Goal: Find specific page/section: Find specific page/section

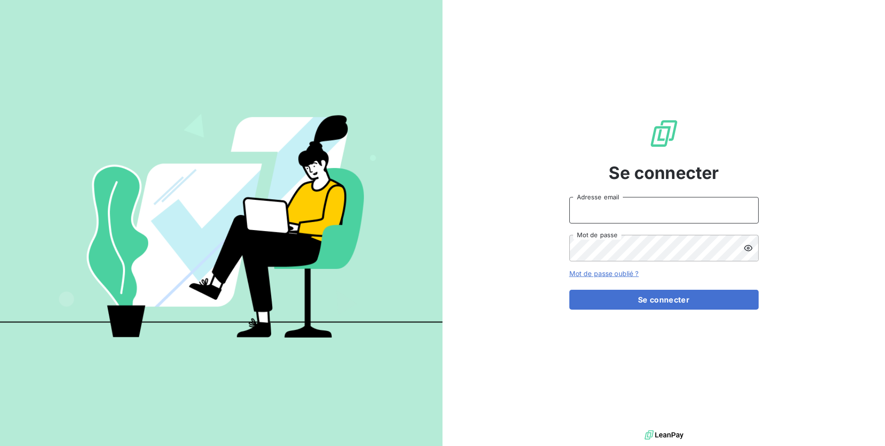
click at [617, 213] on input "Adresse email" at bounding box center [664, 210] width 189 height 27
drag, startPoint x: 602, startPoint y: 210, endPoint x: 653, endPoint y: 214, distance: 50.8
click at [653, 214] on input "admin@3dcelo" at bounding box center [664, 210] width 189 height 27
type input "admin@bapfrance"
click at [570, 290] on button "Se connecter" at bounding box center [664, 300] width 189 height 20
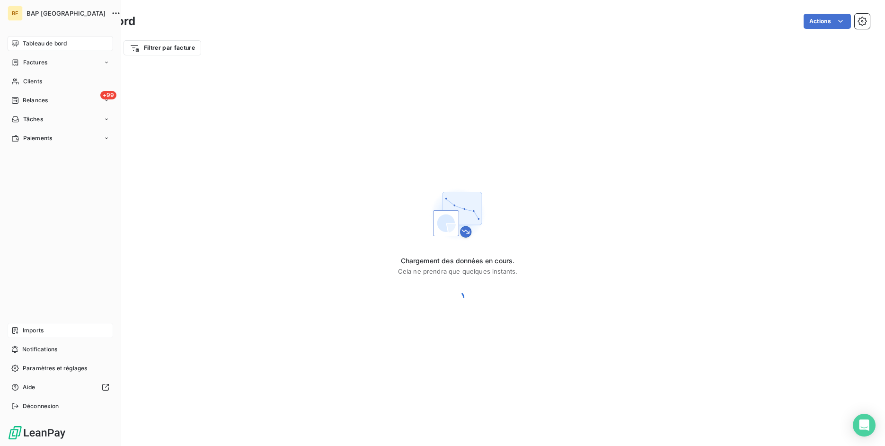
click at [21, 331] on div "Imports" at bounding box center [61, 330] width 106 height 15
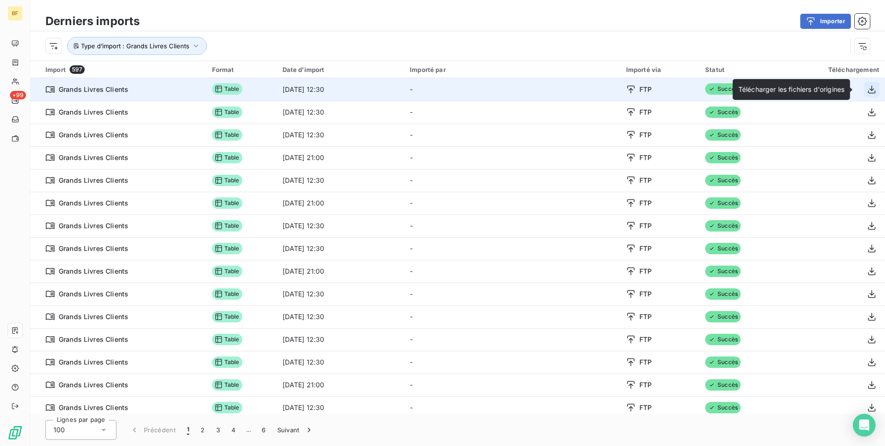
click at [868, 89] on icon "button" at bounding box center [872, 89] width 8 height 8
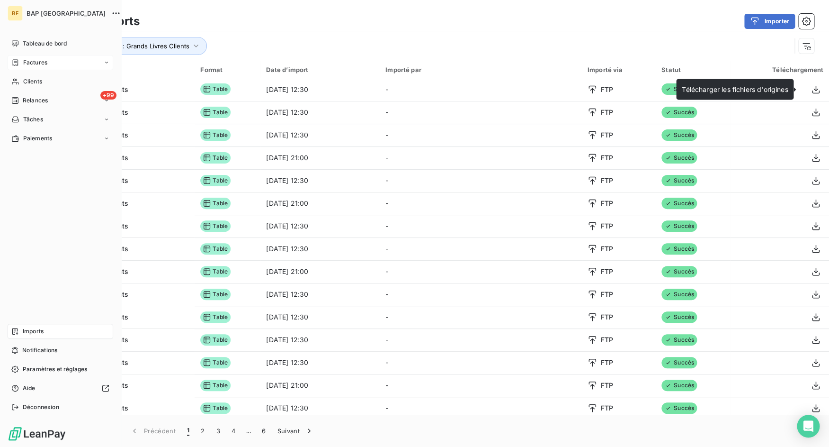
click at [29, 63] on span "Factures" at bounding box center [35, 62] width 24 height 9
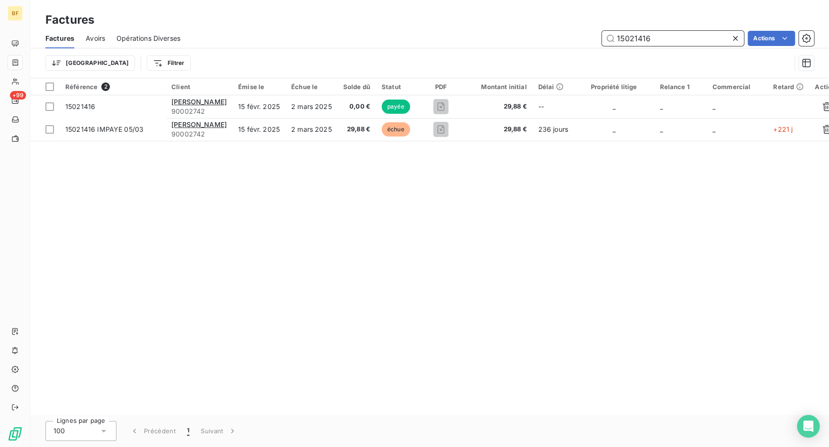
click at [672, 38] on input "15021416" at bounding box center [673, 38] width 142 height 15
paste input "25016298"
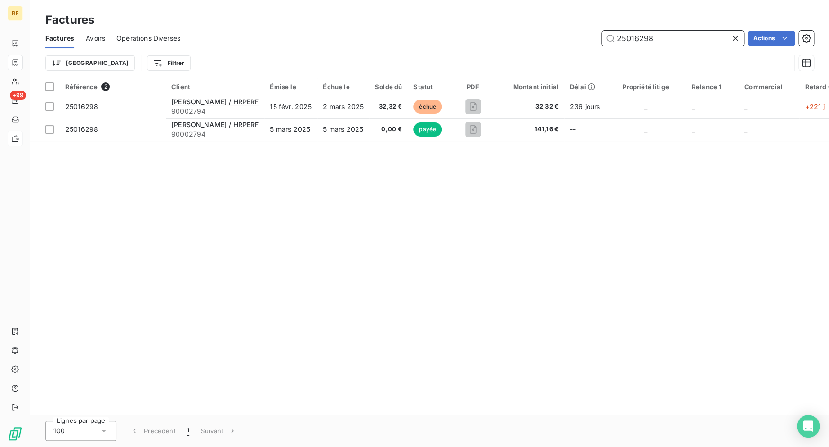
type input "25016298"
